Goal: Obtain resource: Download file/media

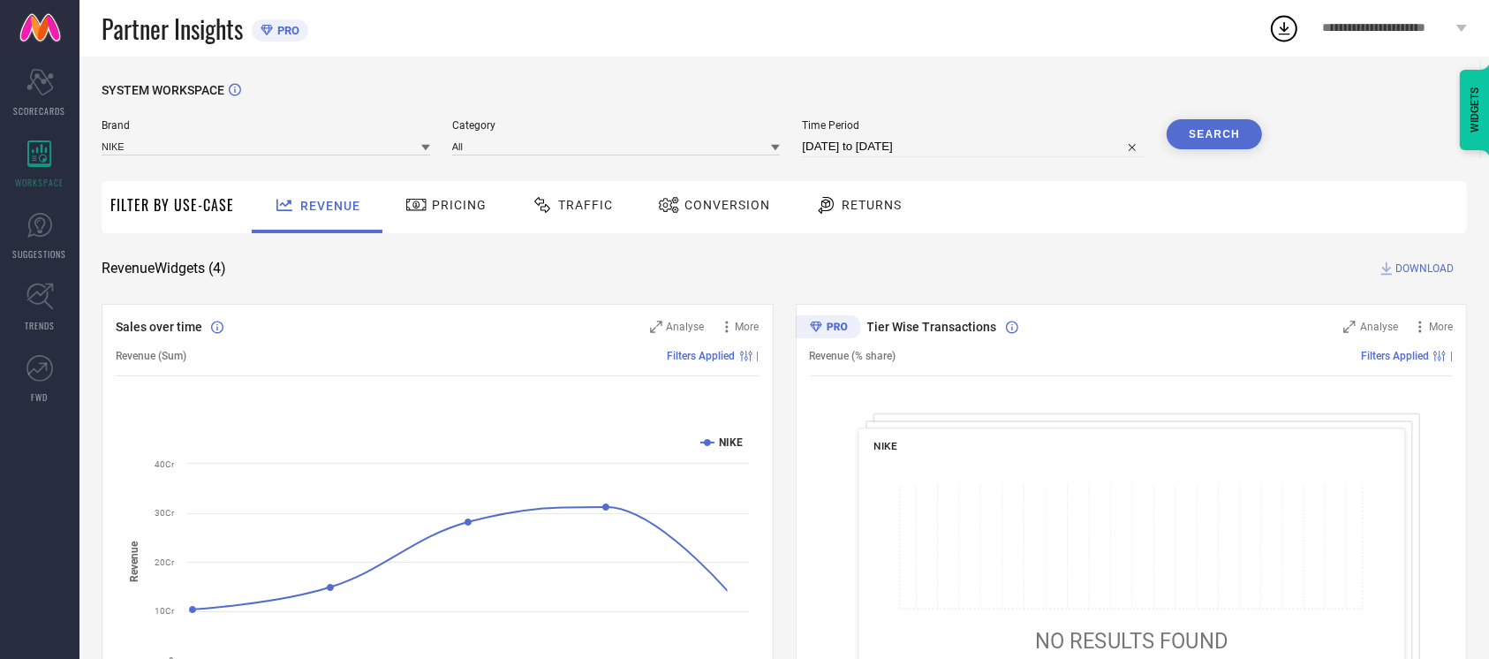
click at [972, 133] on div "Time Period [DATE] to [DATE]" at bounding box center [973, 138] width 343 height 38
select select "8"
select select "2025"
select select "9"
select select "2025"
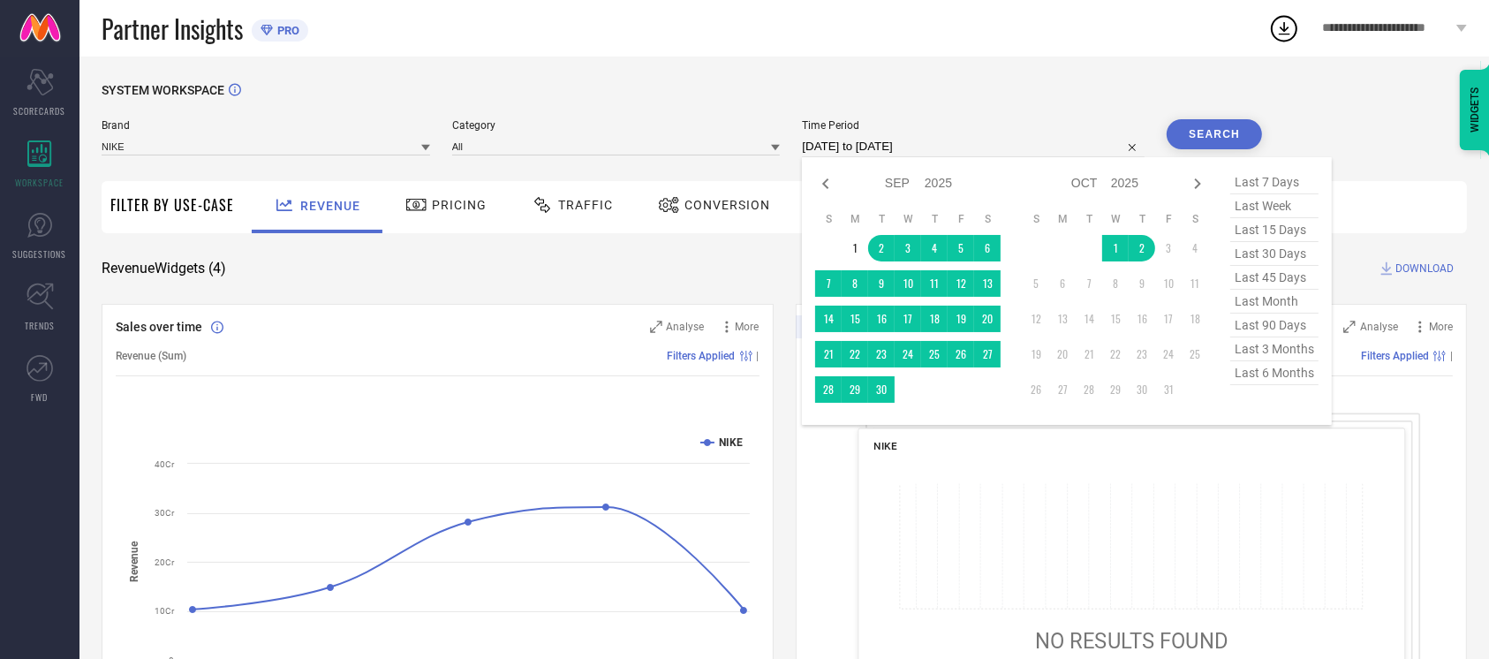
click at [971, 148] on input "[DATE] to [DATE]" at bounding box center [973, 146] width 343 height 21
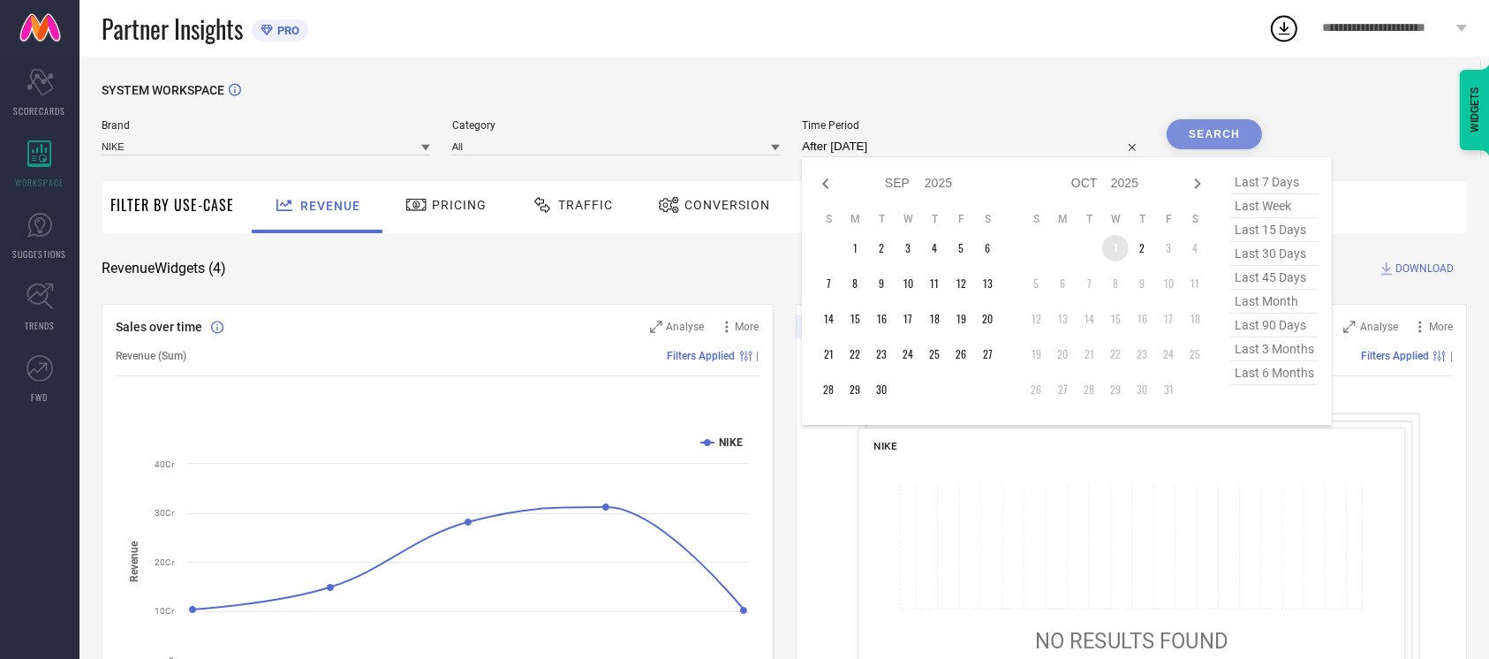
click at [1110, 252] on td "1" at bounding box center [1116, 248] width 27 height 27
type input "[DATE] to [DATE]"
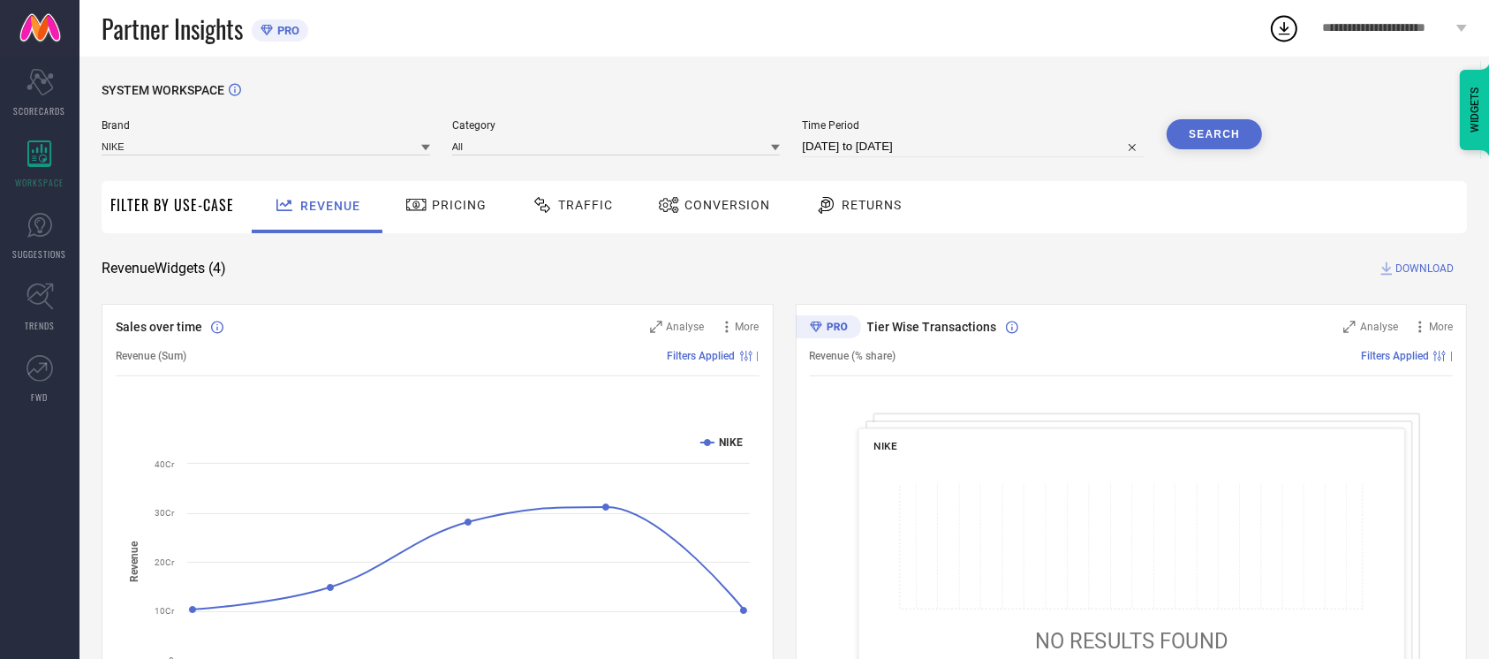
click at [1233, 136] on button "Search" at bounding box center [1214, 134] width 95 height 30
click at [725, 216] on div "Conversion" at bounding box center [714, 205] width 121 height 30
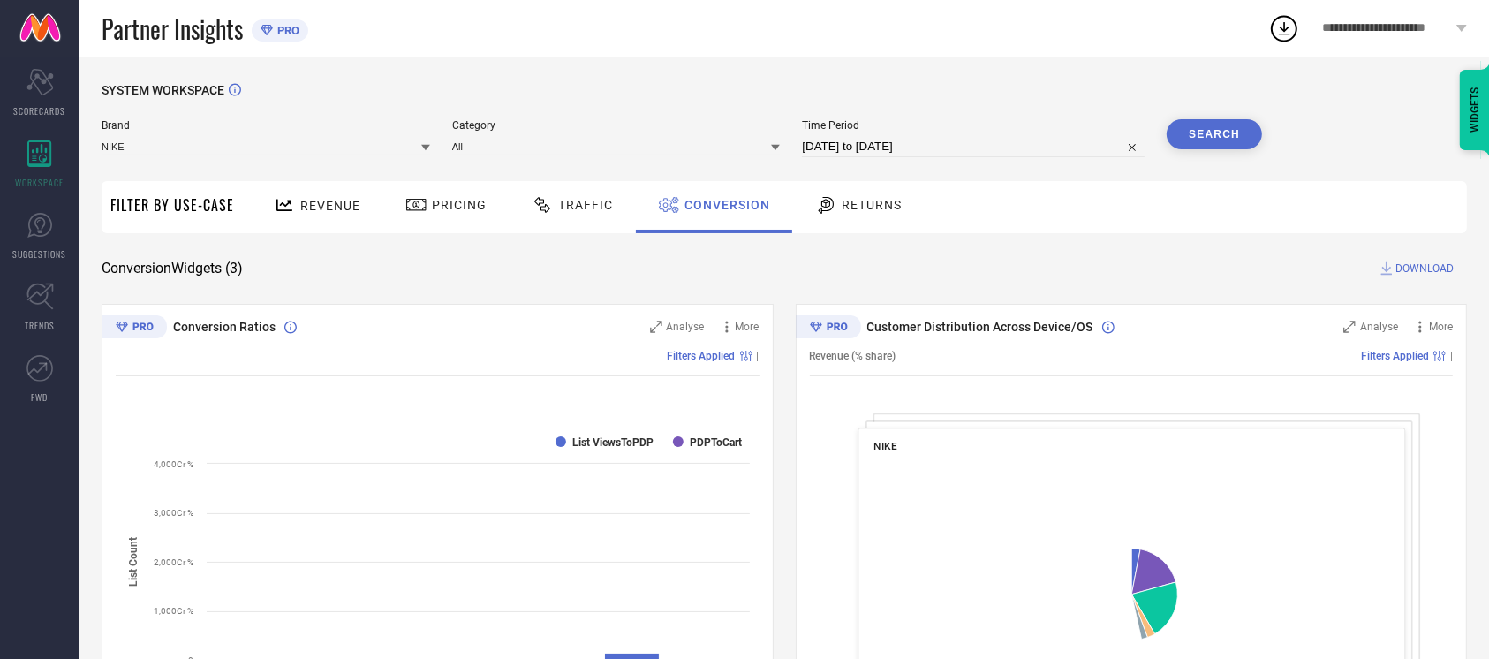
click at [1245, 130] on button "Search" at bounding box center [1214, 134] width 95 height 30
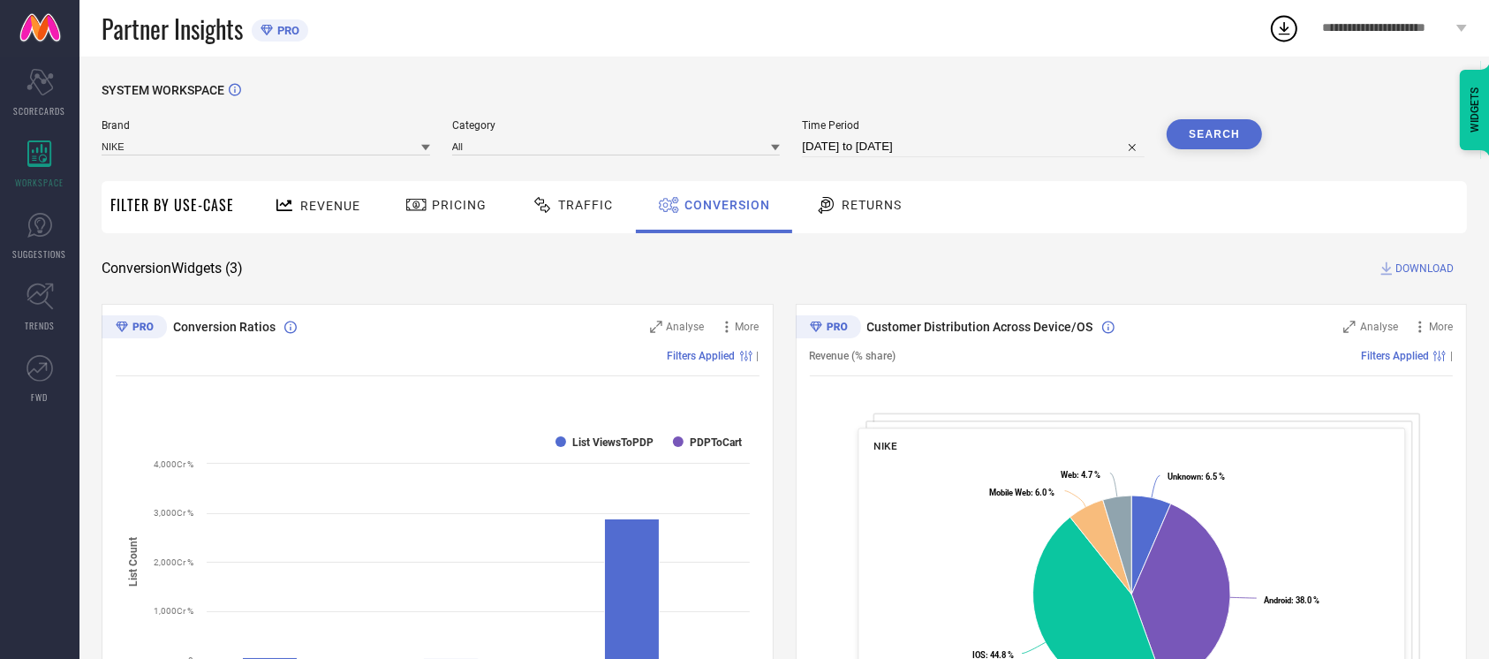
click at [1429, 279] on div "SYSTEM WORKSPACE Brand NIKE Category All Time Period [DATE] to [DATE] Search Fi…" at bounding box center [785, 646] width 1366 height 1126
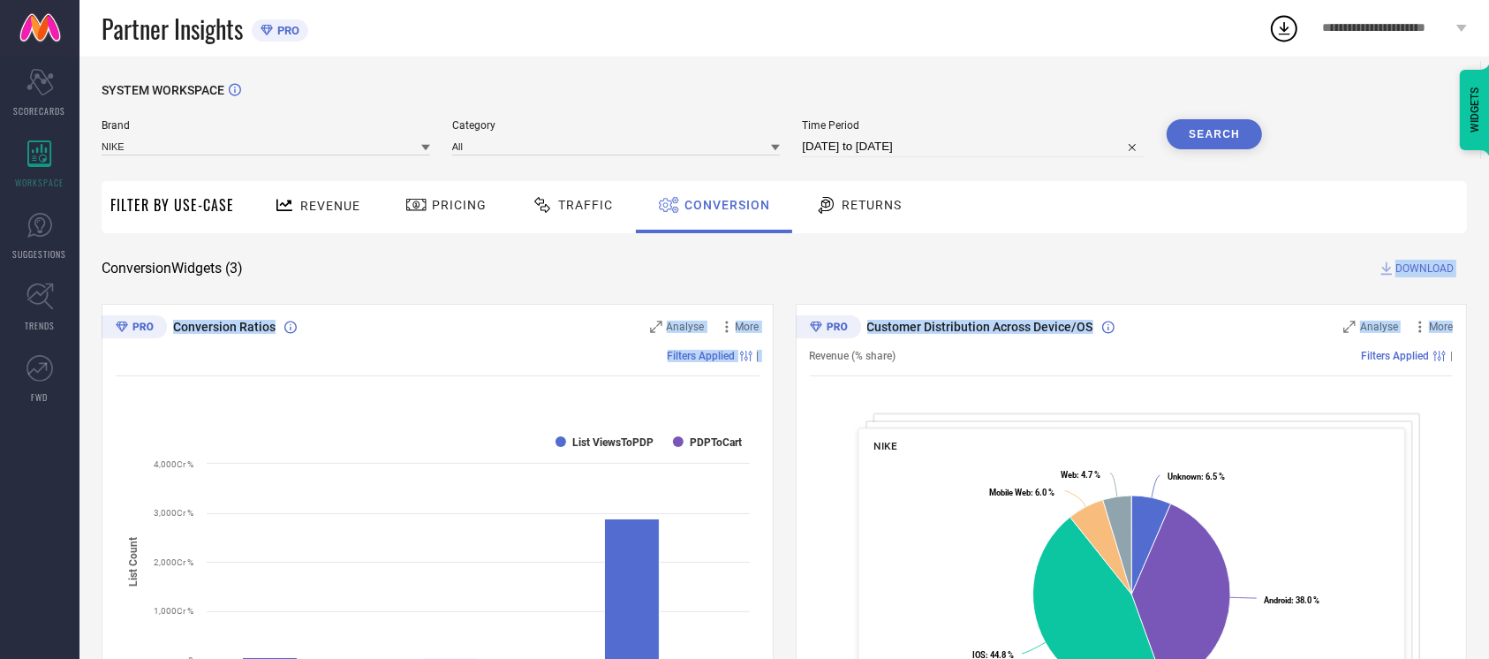
click at [1431, 271] on div "SYSTEM WORKSPACE Brand NIKE Category All Time Period [DATE] to [DATE] Search Fi…" at bounding box center [785, 646] width 1366 height 1126
click at [1431, 271] on span "DOWNLOAD" at bounding box center [1425, 269] width 58 height 18
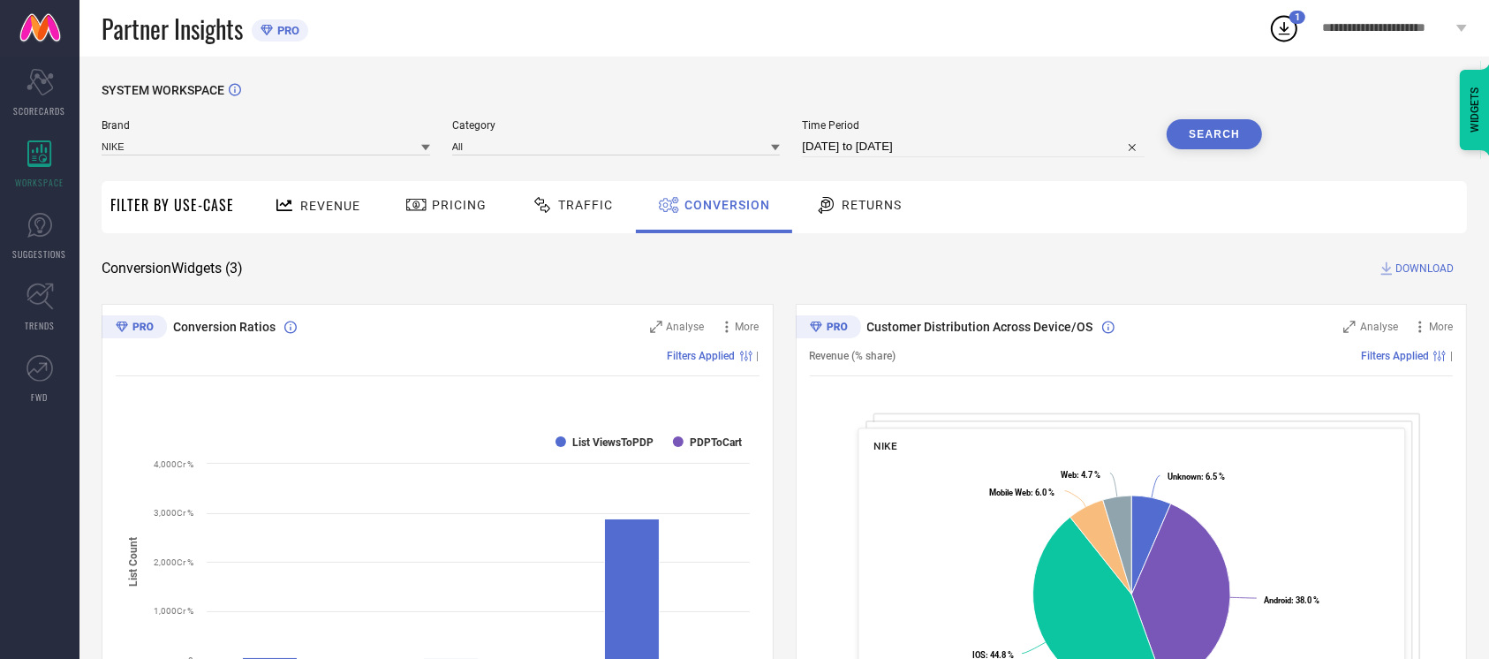
click at [854, 265] on div "Conversion Widgets ( 3 ) DOWNLOAD" at bounding box center [785, 269] width 1366 height 18
drag, startPoint x: 1021, startPoint y: 135, endPoint x: 1020, endPoint y: 148, distance: 12.4
click at [1020, 148] on div "Time Period [DATE] to [DATE]" at bounding box center [973, 138] width 343 height 38
select select "9"
select select "2025"
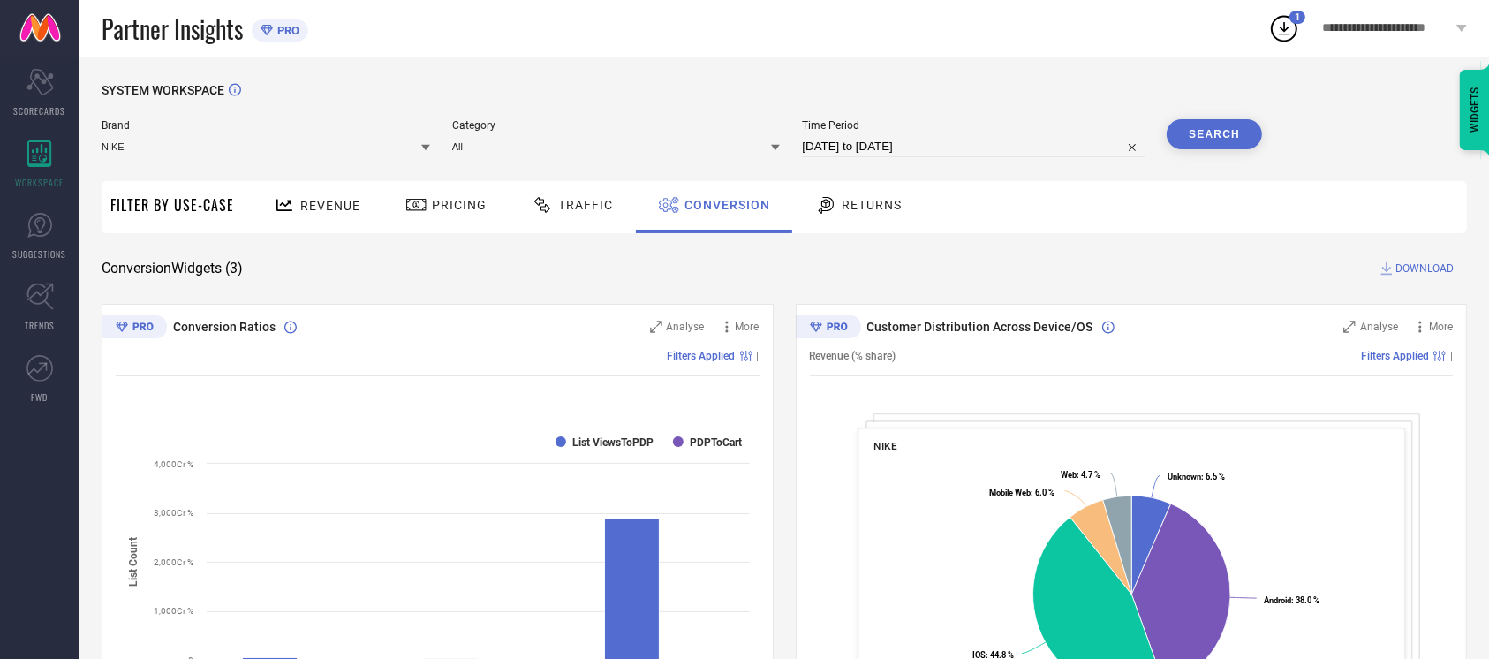
select select "10"
select select "2025"
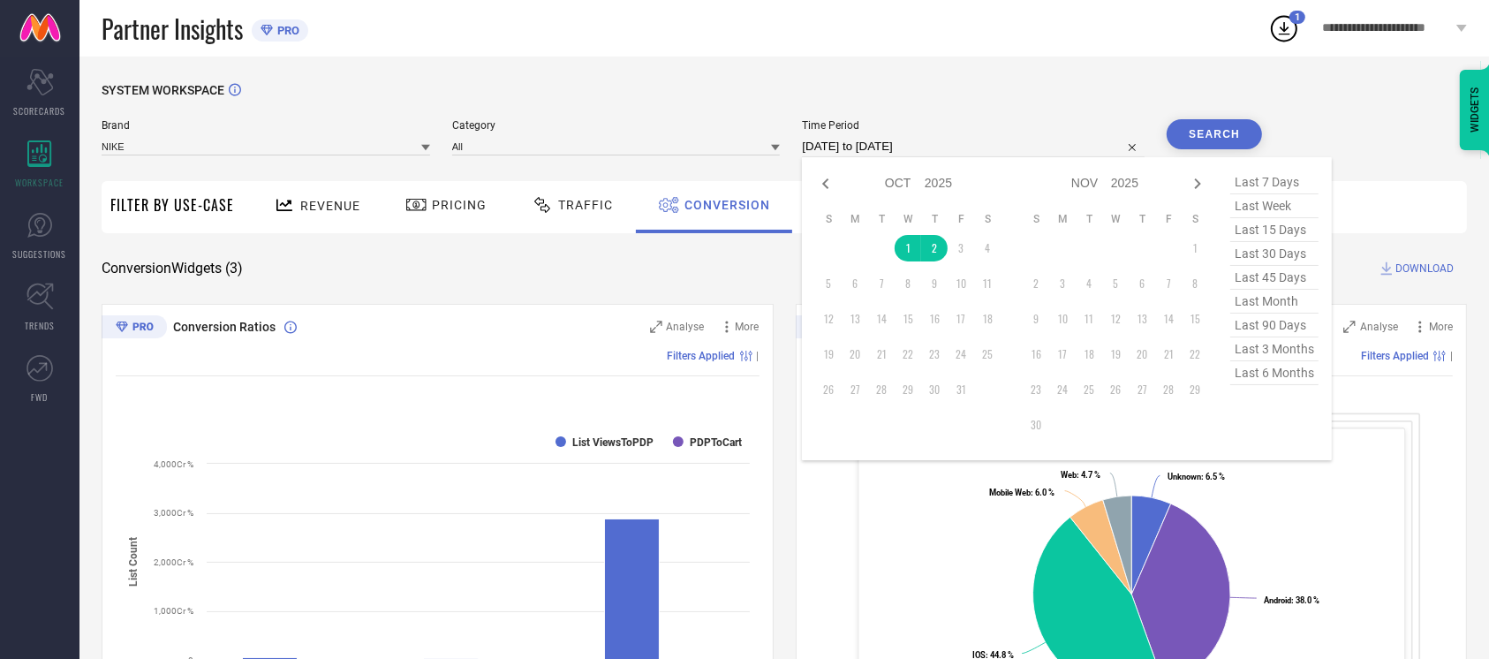
click at [1020, 148] on input "[DATE] to [DATE]" at bounding box center [973, 146] width 343 height 21
click at [823, 177] on icon at bounding box center [825, 183] width 21 height 21
select select "8"
select select "2025"
select select "9"
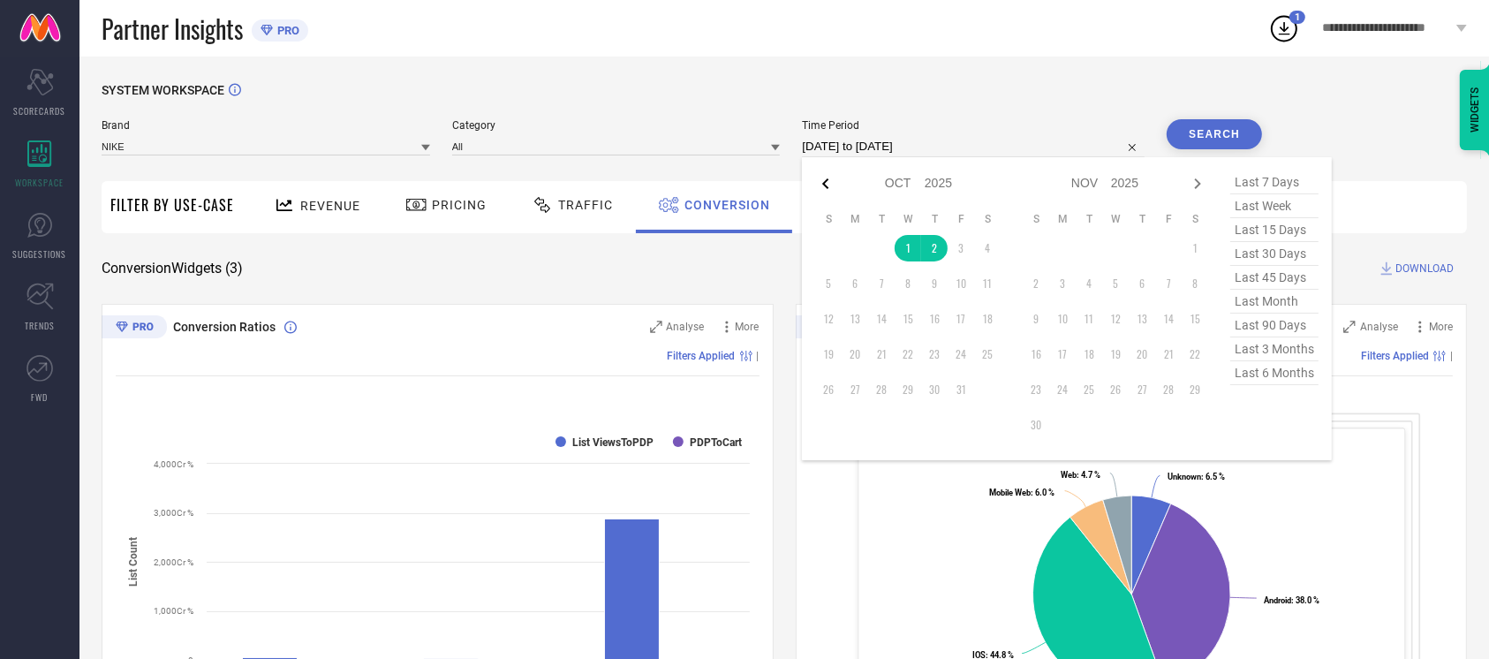
select select "2025"
click at [881, 377] on td "30" at bounding box center [881, 389] width 27 height 27
type input "[DATE] to [DATE]"
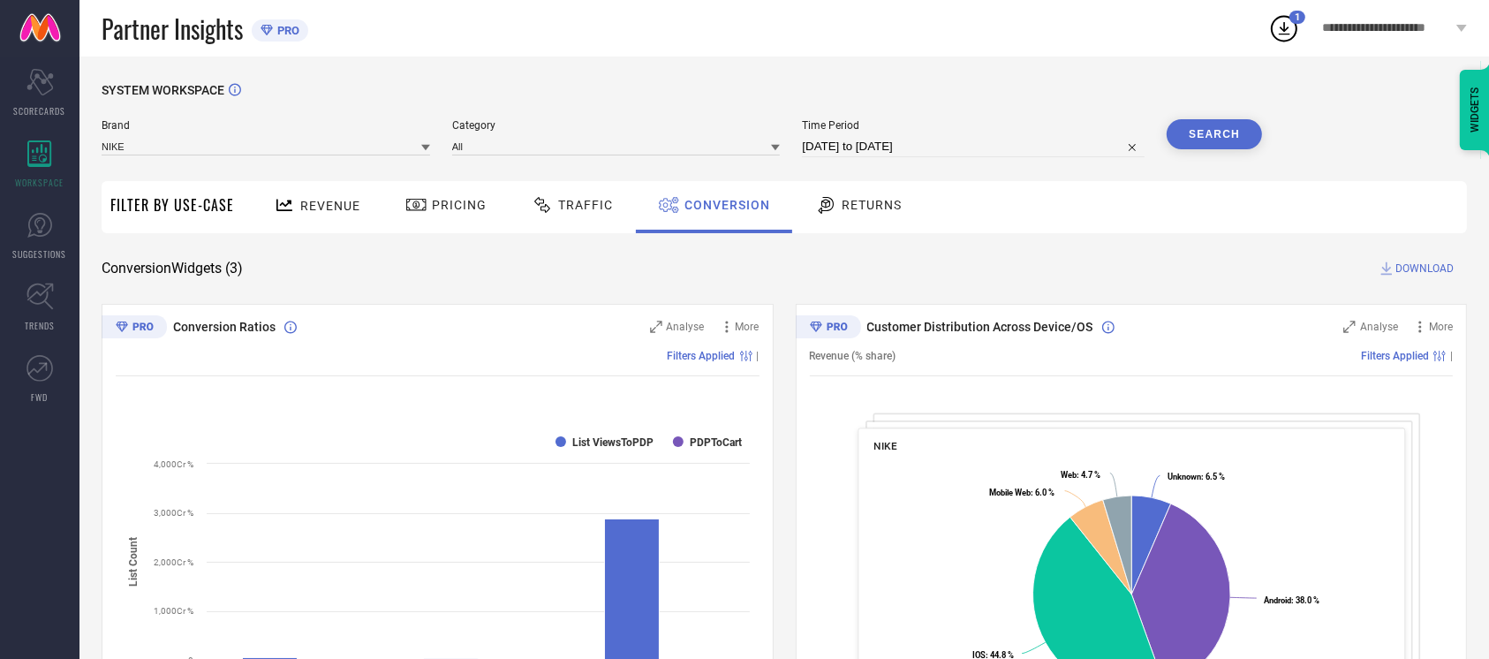
click at [1209, 145] on button "Search" at bounding box center [1214, 134] width 95 height 30
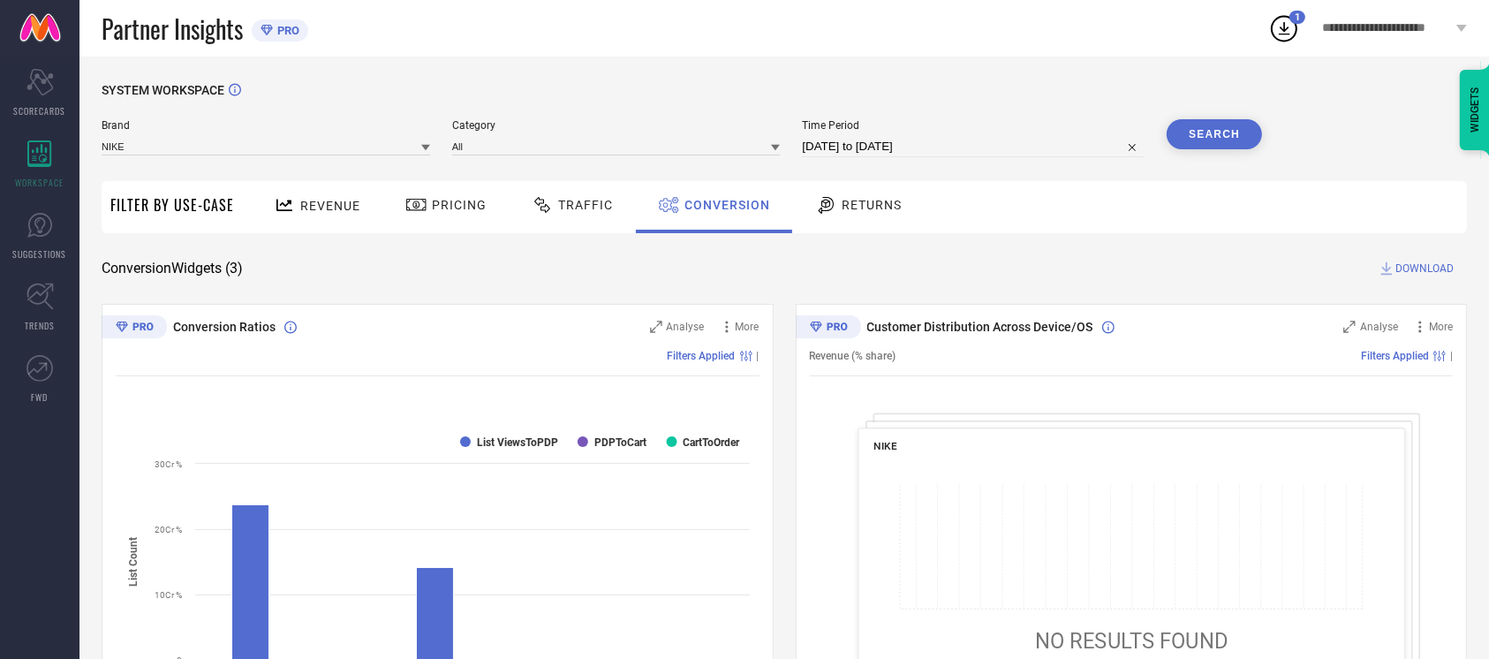
click at [1404, 260] on span "DOWNLOAD" at bounding box center [1425, 269] width 58 height 18
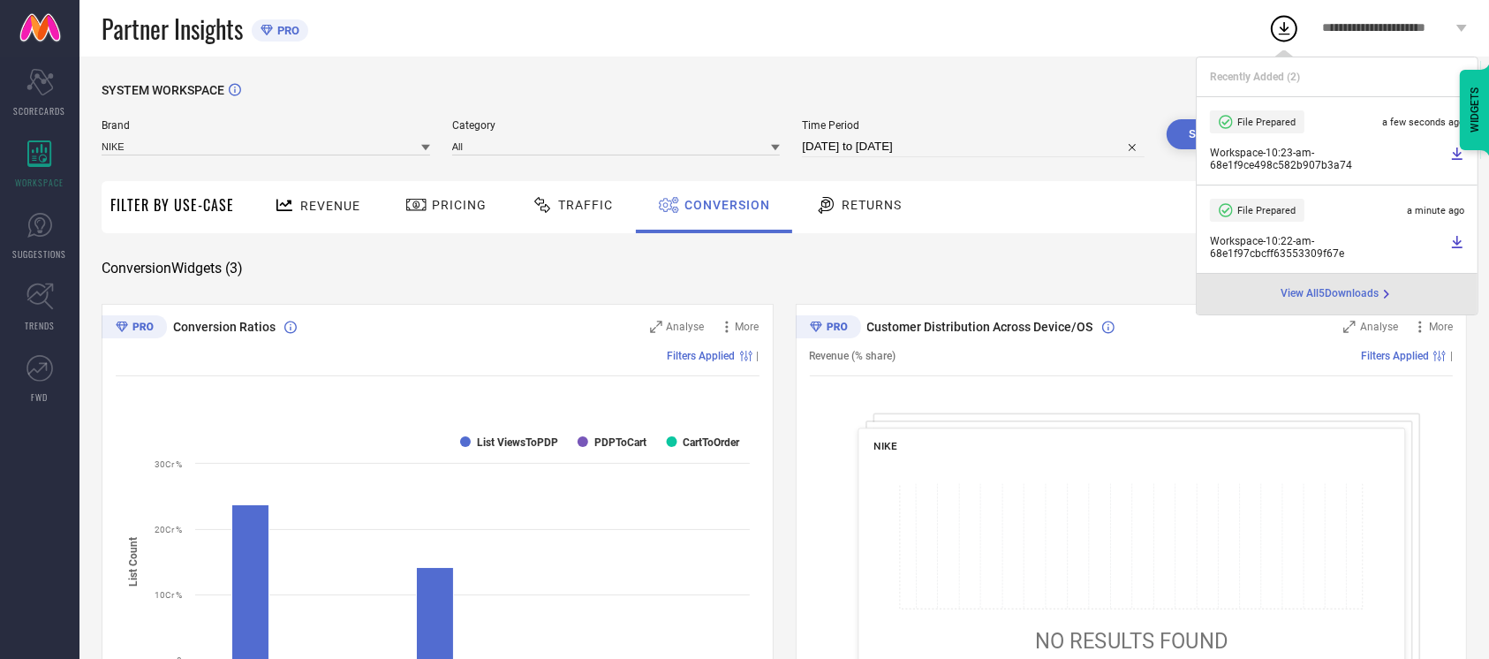
click at [762, 42] on div "Partner Insights PRO" at bounding box center [685, 28] width 1167 height 57
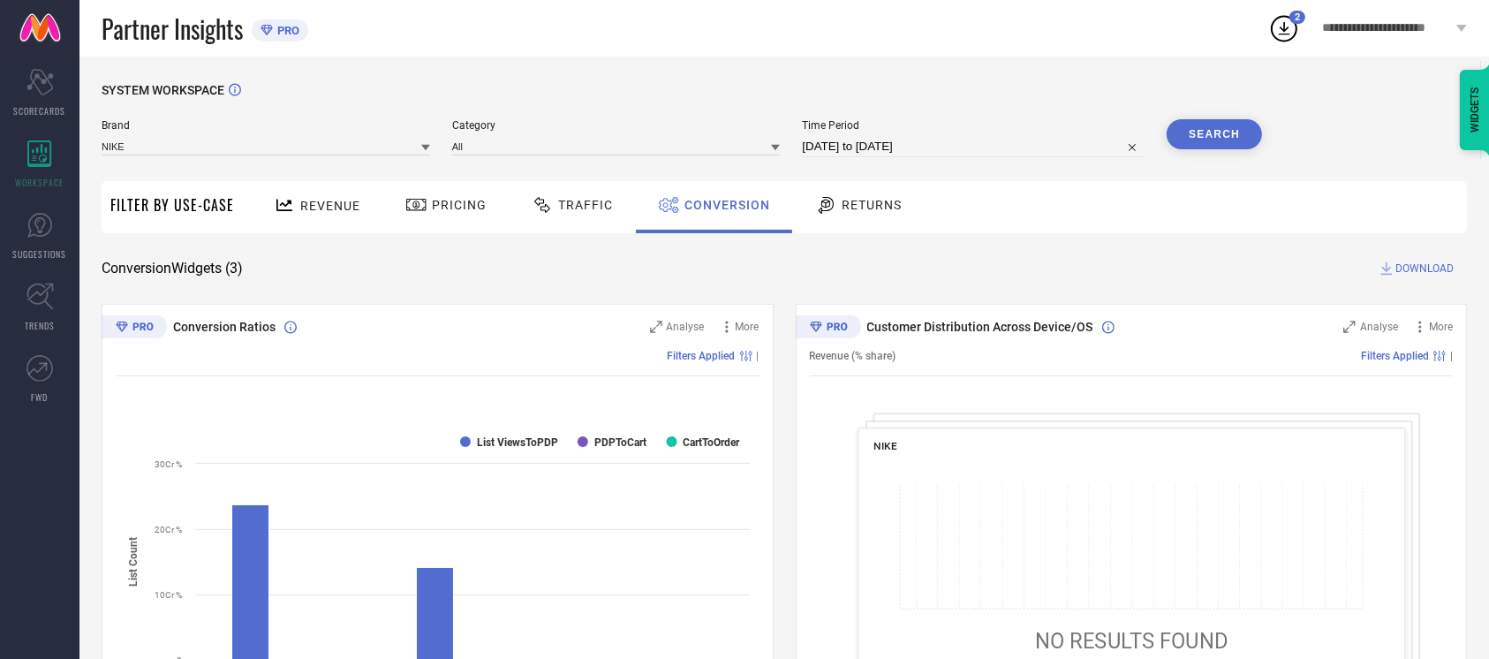
select select "8"
select select "2025"
select select "9"
select select "2025"
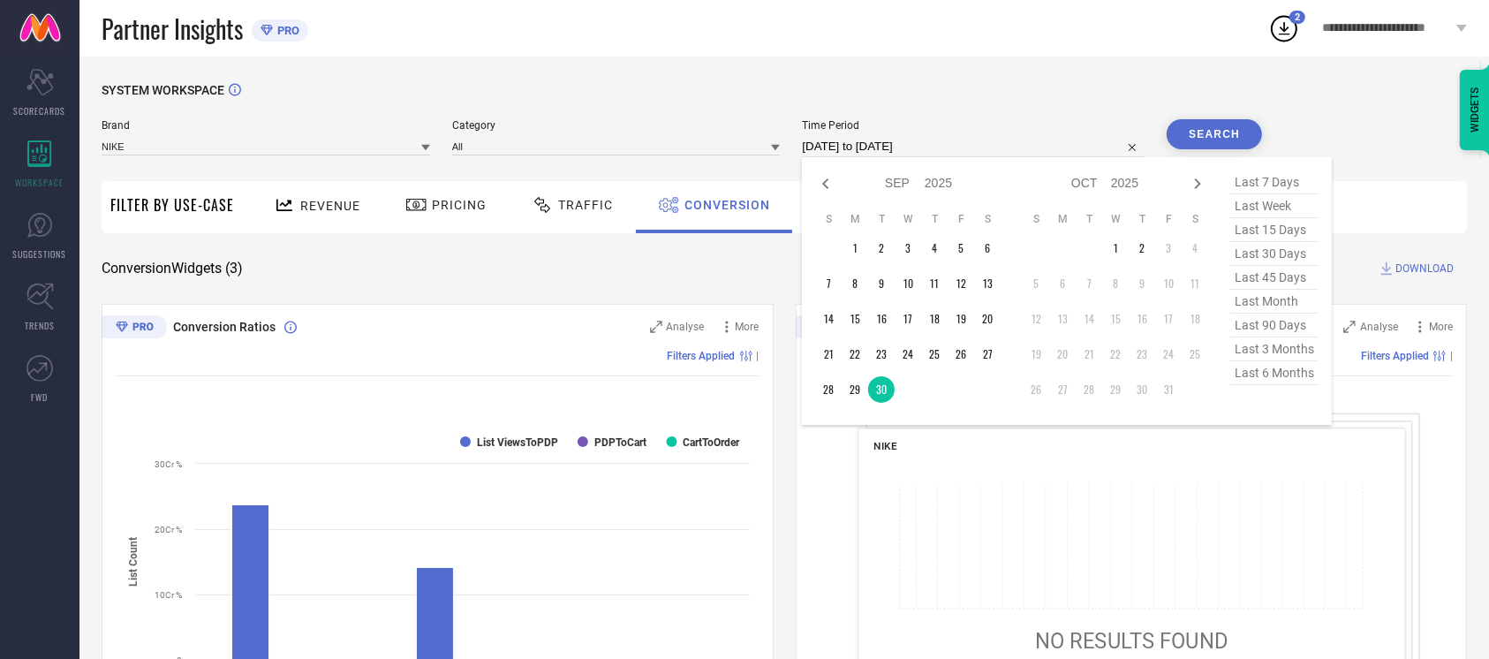
click at [876, 148] on input "[DATE] to [DATE]" at bounding box center [973, 146] width 343 height 21
click at [986, 351] on td "27" at bounding box center [987, 354] width 27 height 27
type input "[DATE] to [DATE]"
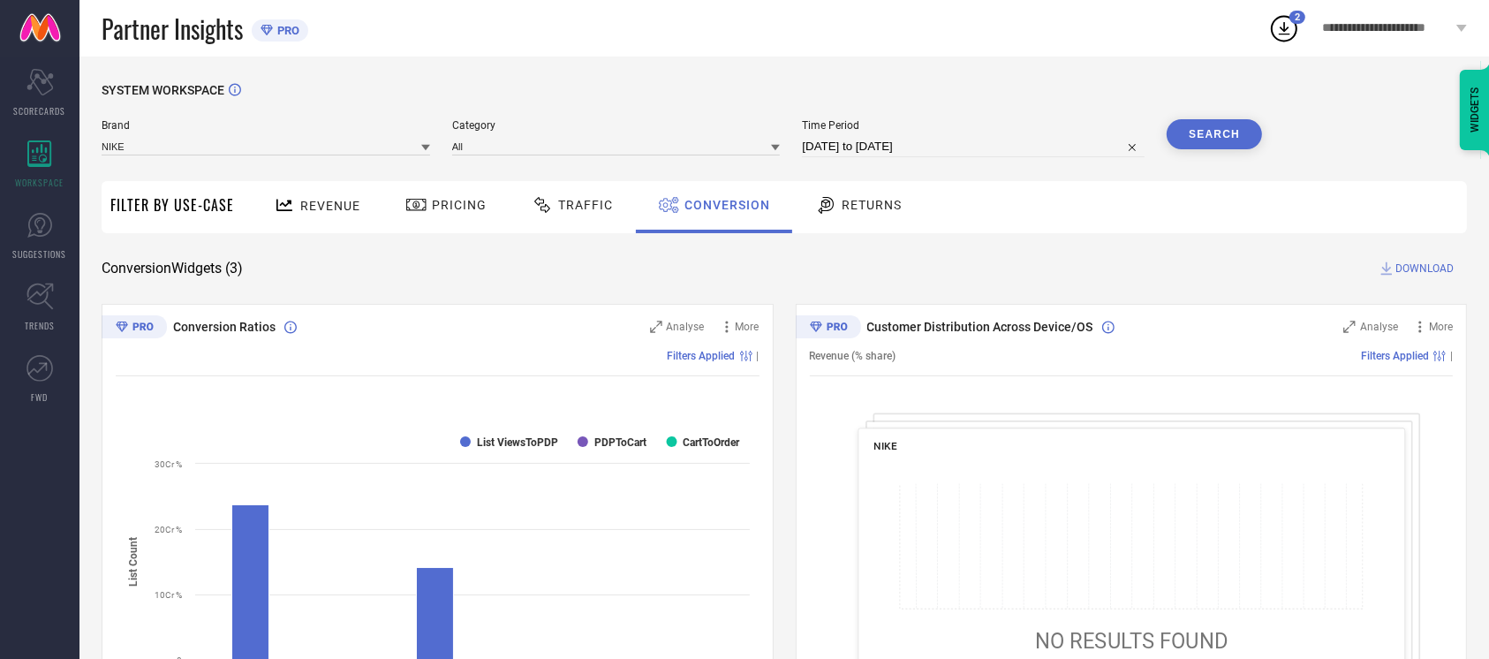
click at [1218, 144] on button "Search" at bounding box center [1214, 134] width 95 height 30
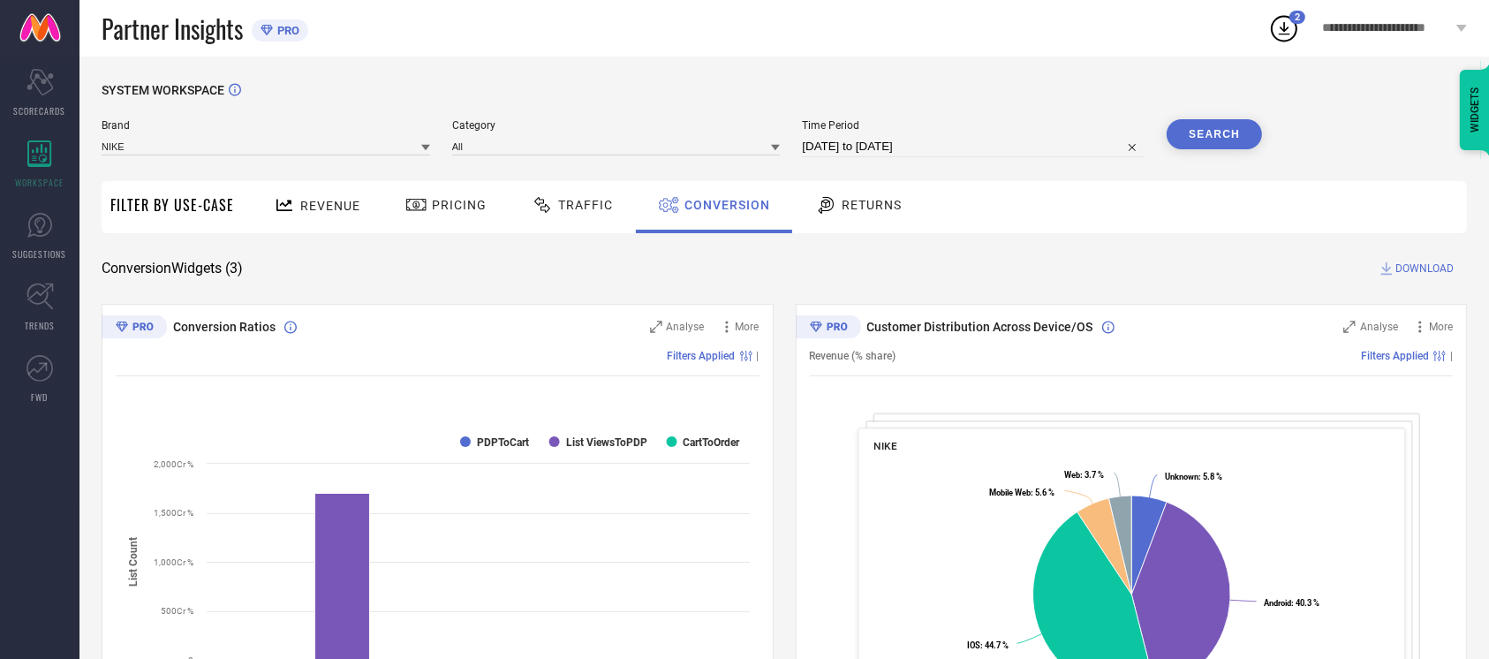
click at [1412, 272] on span "DOWNLOAD" at bounding box center [1425, 269] width 58 height 18
click at [811, 77] on div "SYSTEM WORKSPACE Brand NIKE Category All Time Period [DATE] to [DATE] Search Fi…" at bounding box center [785, 646] width 1410 height 1179
